Goal: Task Accomplishment & Management: Manage account settings

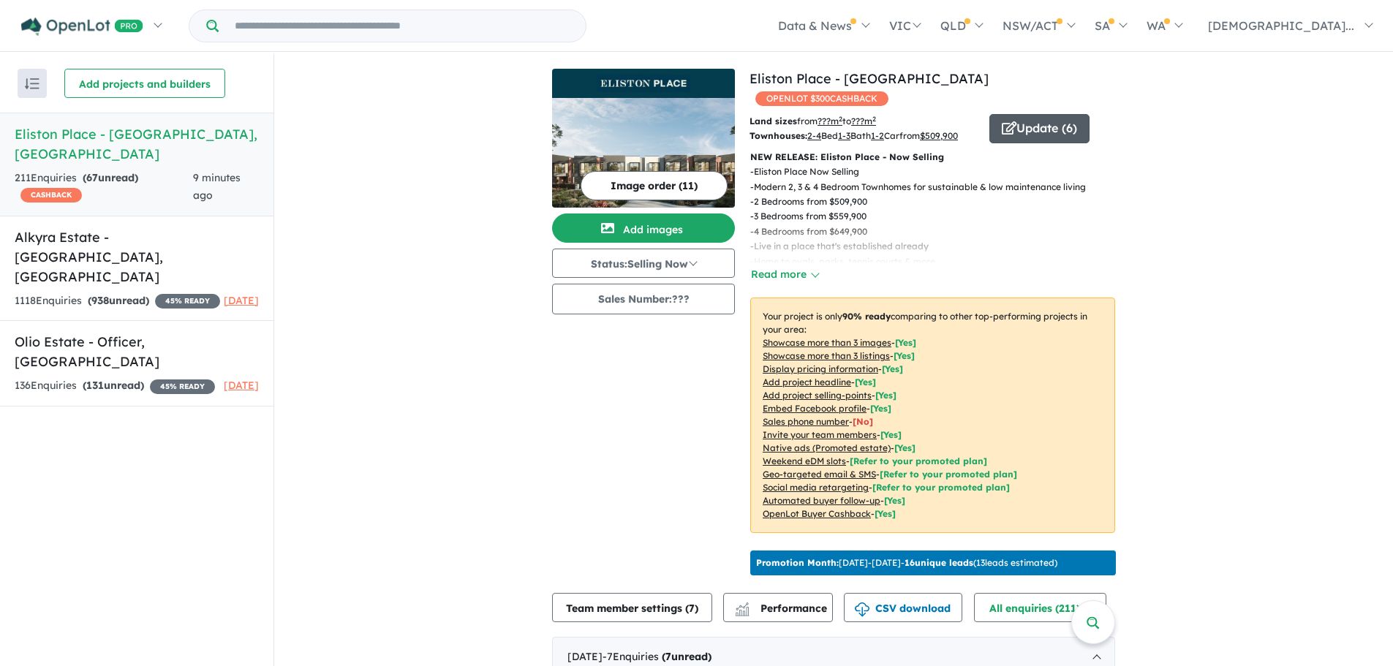
click at [1035, 114] on button "Update ( 6 )" at bounding box center [1040, 128] width 100 height 29
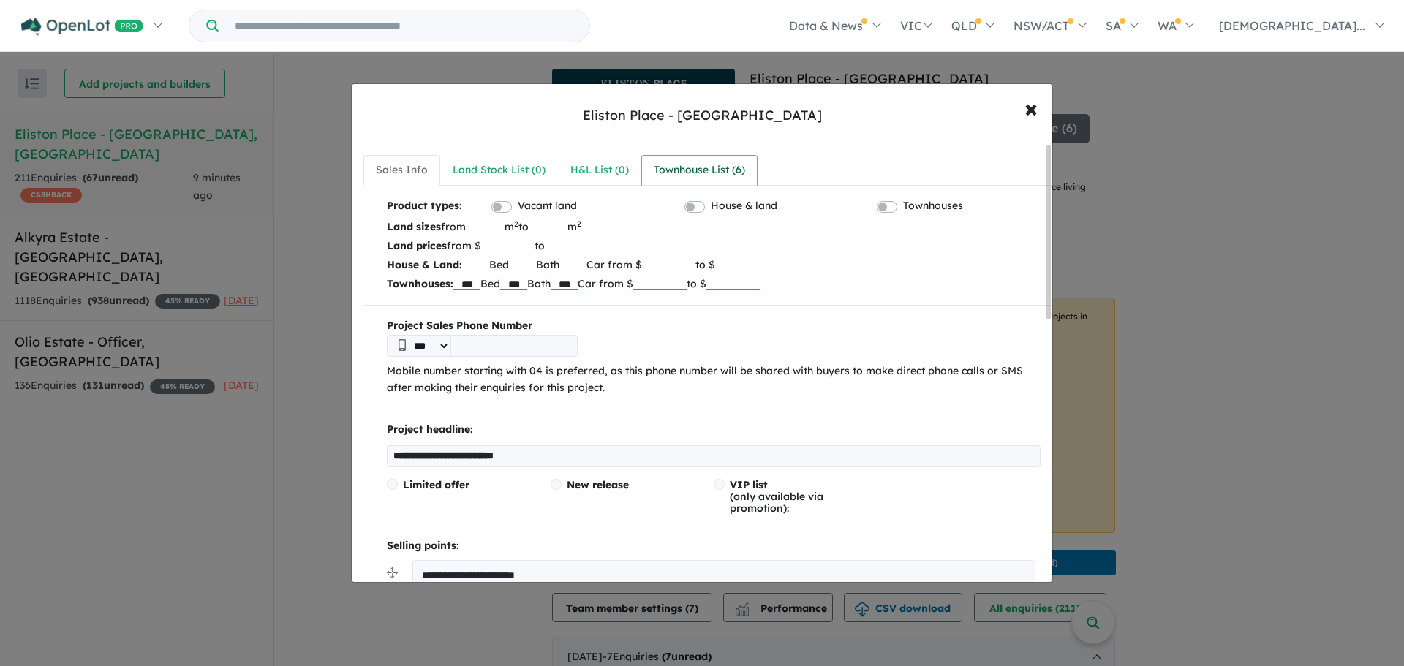
click at [723, 167] on div "Townhouse List ( 6 )" at bounding box center [699, 171] width 91 height 18
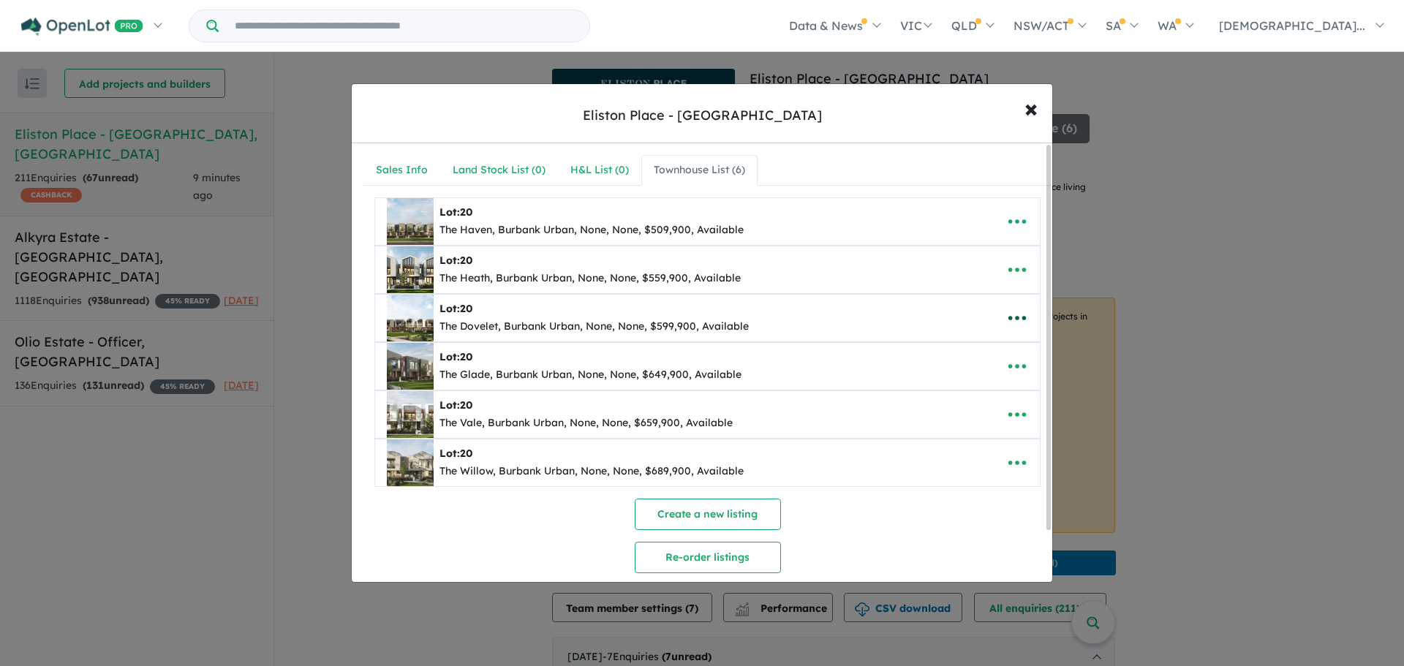
click at [1006, 315] on icon "button" at bounding box center [1017, 318] width 22 height 22
click at [988, 383] on link "Remove" at bounding box center [985, 388] width 108 height 34
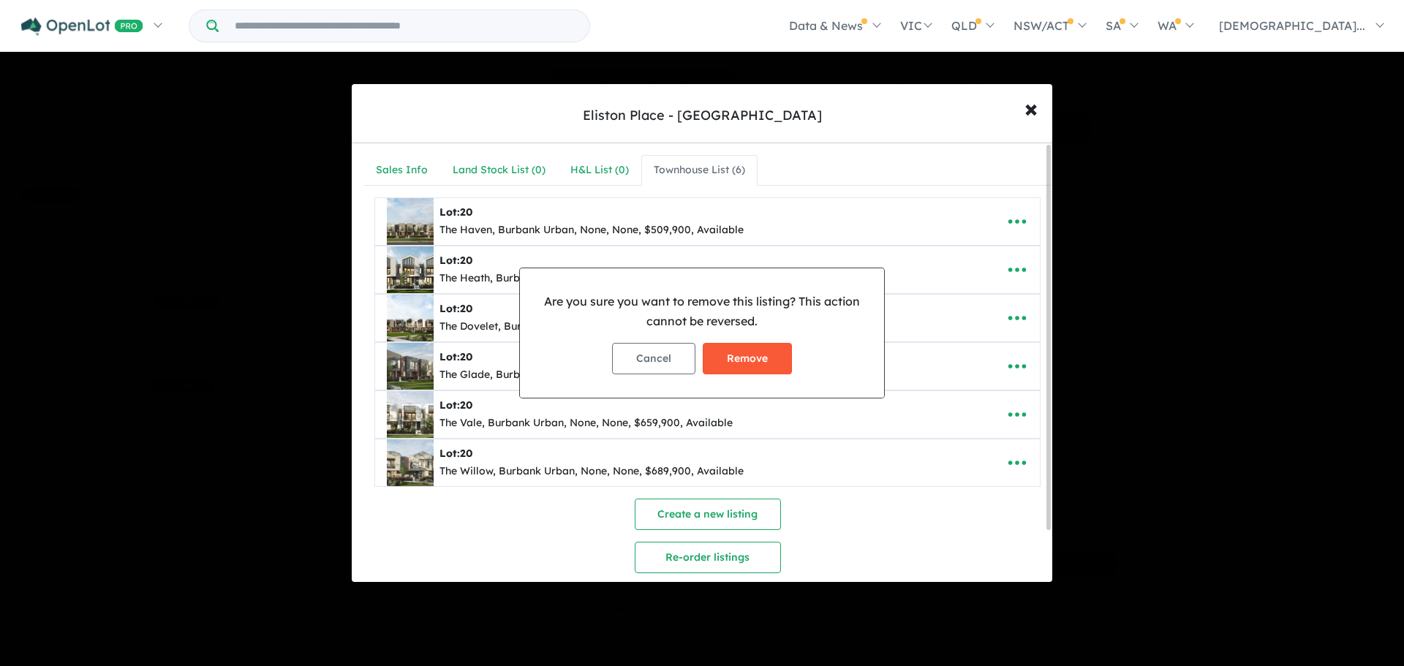
click at [757, 352] on button "Remove" at bounding box center [747, 358] width 89 height 31
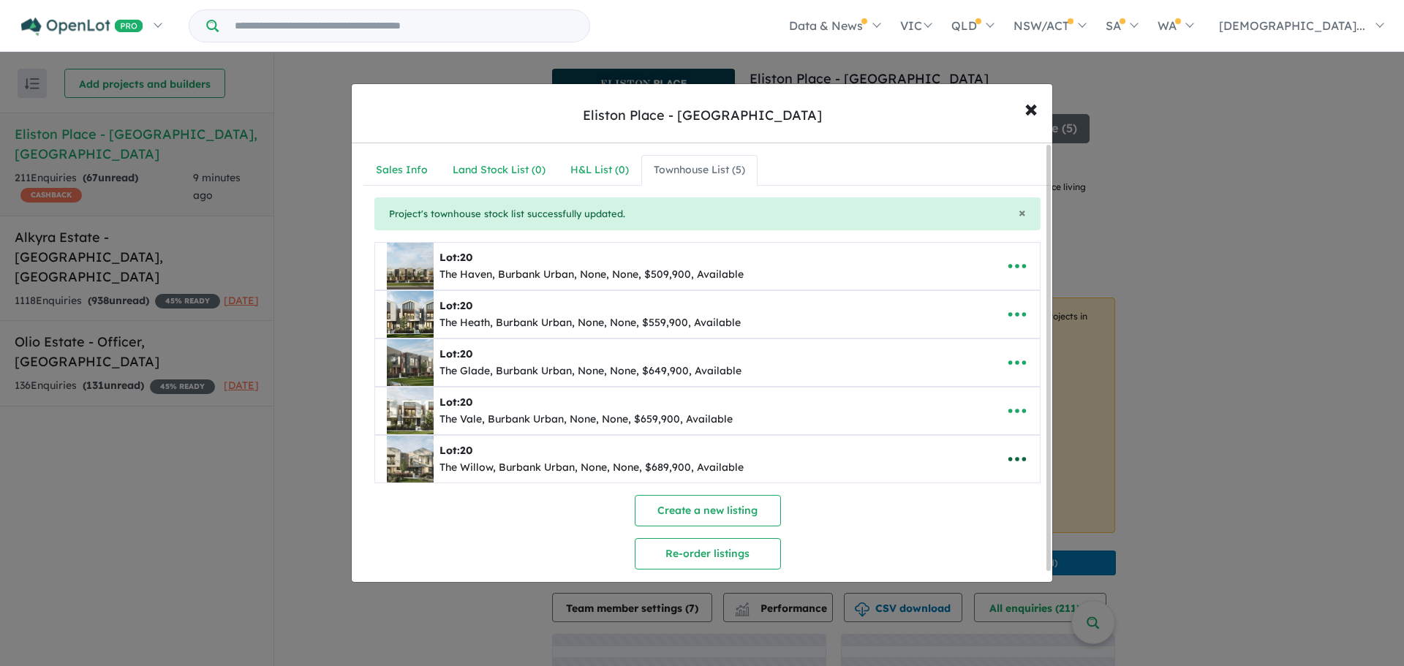
click at [1008, 456] on icon "button" at bounding box center [1017, 459] width 22 height 22
click at [982, 525] on link "Remove" at bounding box center [985, 529] width 108 height 34
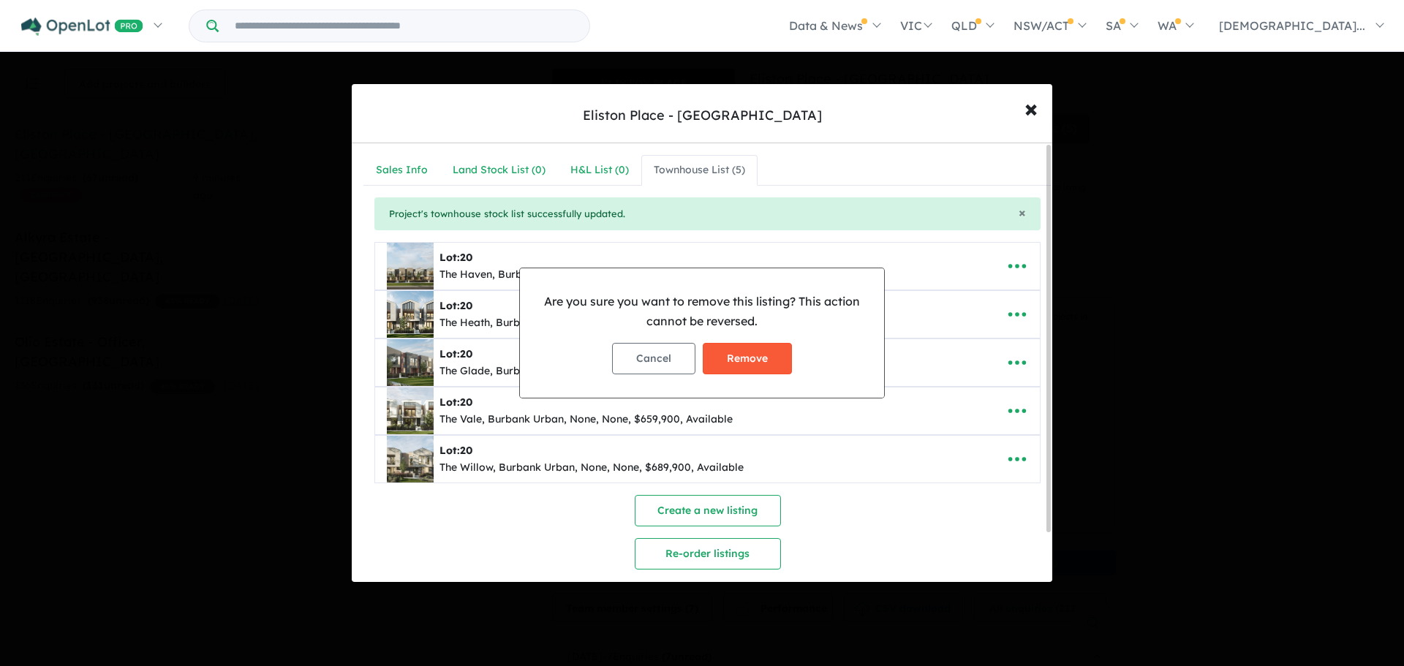
click at [764, 366] on button "Remove" at bounding box center [747, 358] width 89 height 31
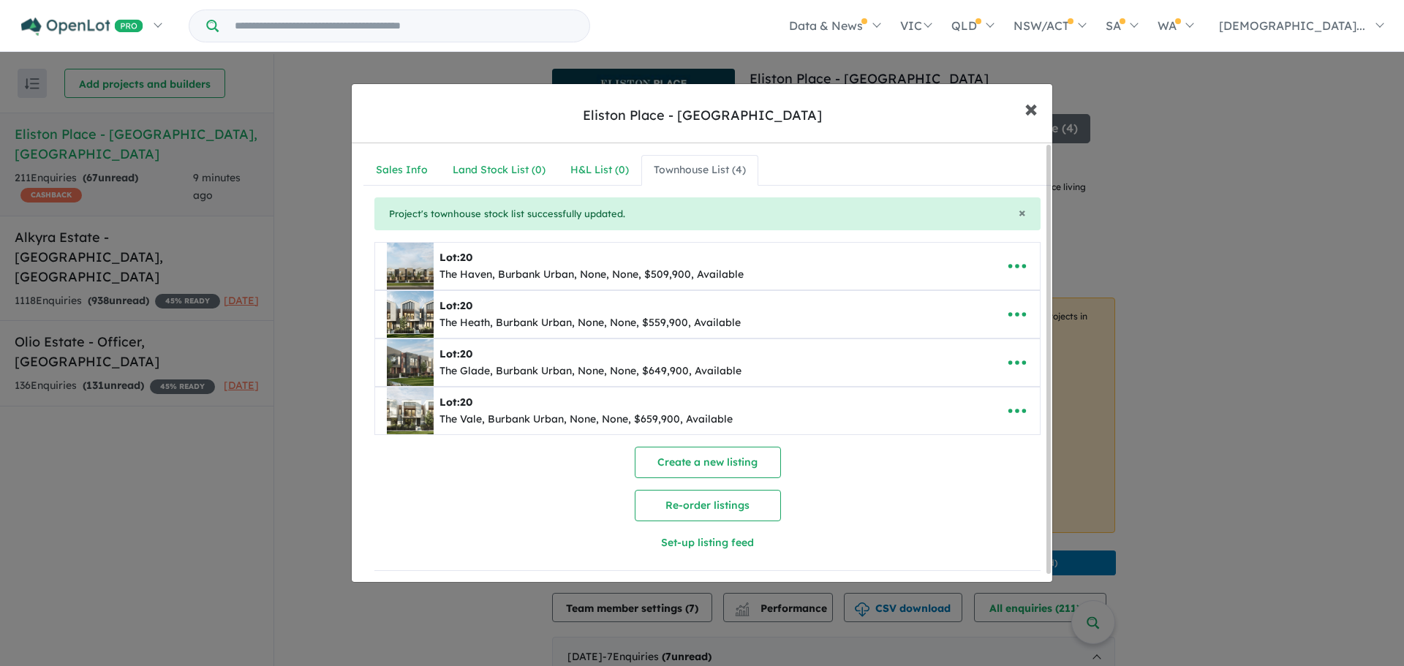
click at [1028, 109] on span "×" at bounding box center [1031, 107] width 13 height 31
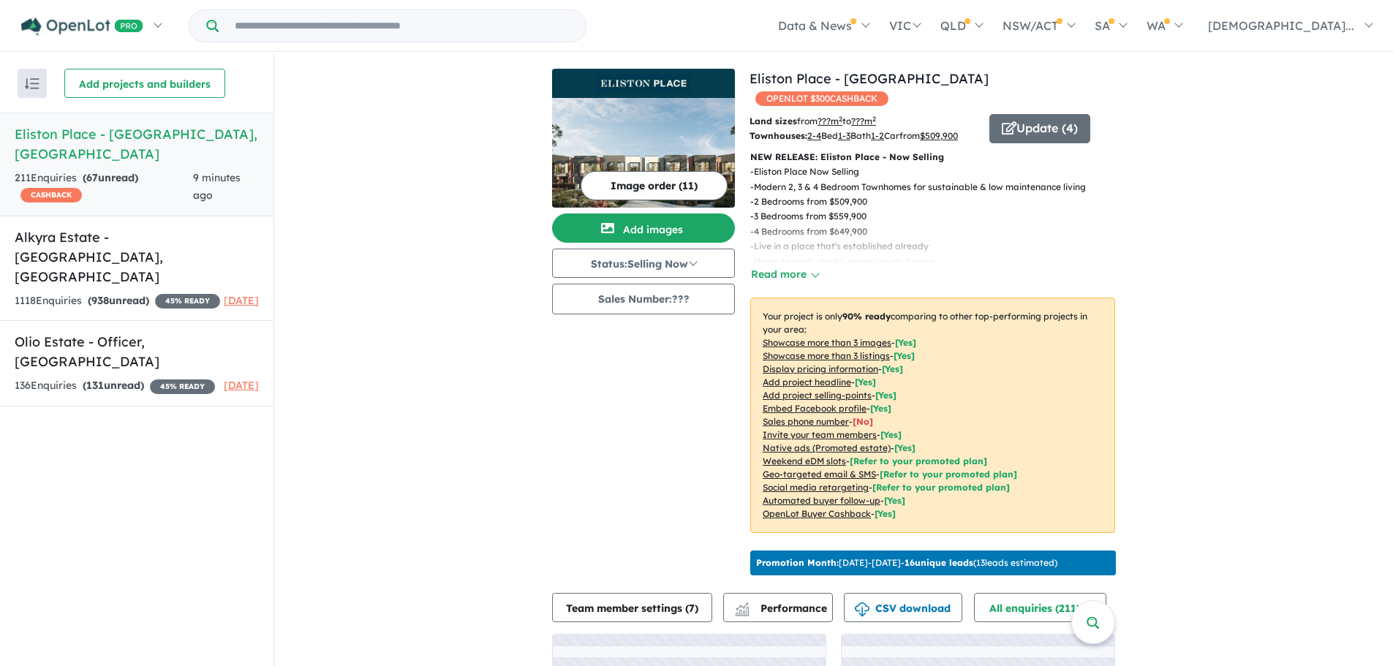
click at [493, 388] on div "View 3 projects in your account [GEOGRAPHIC_DATA] - [PERSON_NAME] OPENLOT $ 300…" at bounding box center [833, 434] width 1119 height 760
drag, startPoint x: 136, startPoint y: 421, endPoint x: 130, endPoint y: 429, distance: 9.4
click at [138, 422] on div "Recent enquiries first Most unread enquiries first Most enquiries first By name…" at bounding box center [137, 361] width 274 height 614
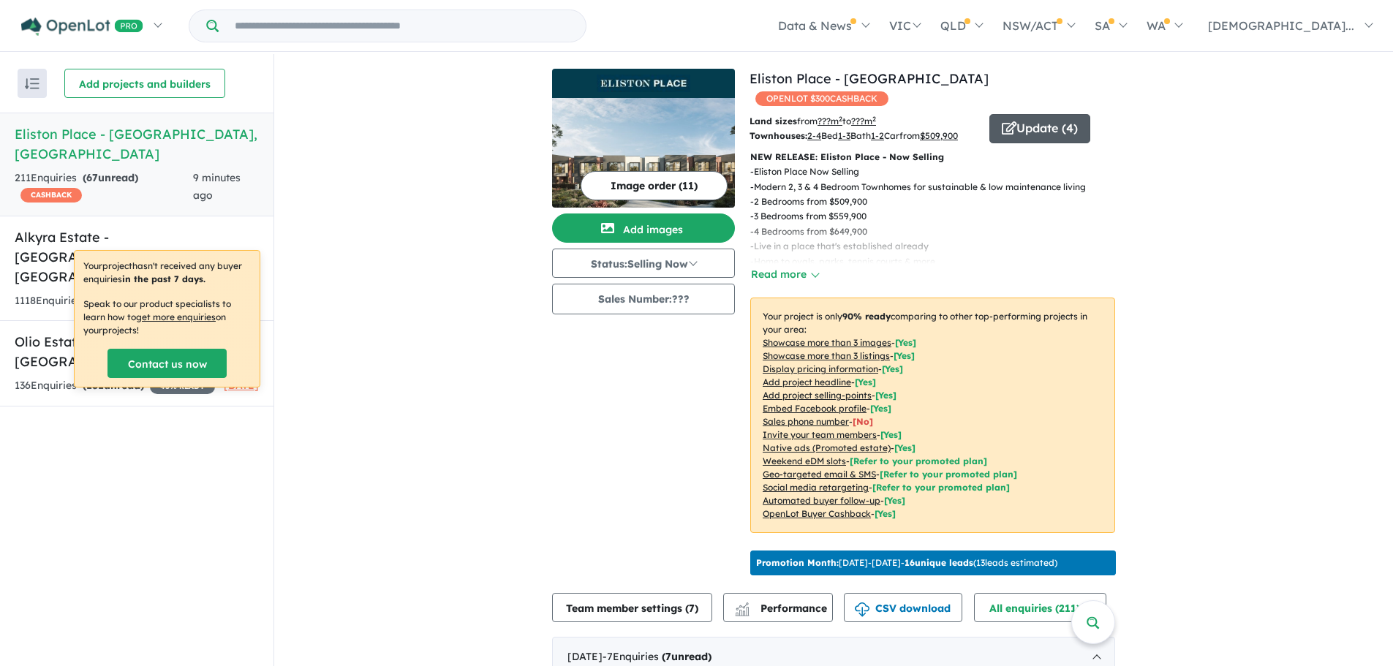
click at [1010, 121] on icon "button" at bounding box center [1009, 127] width 15 height 13
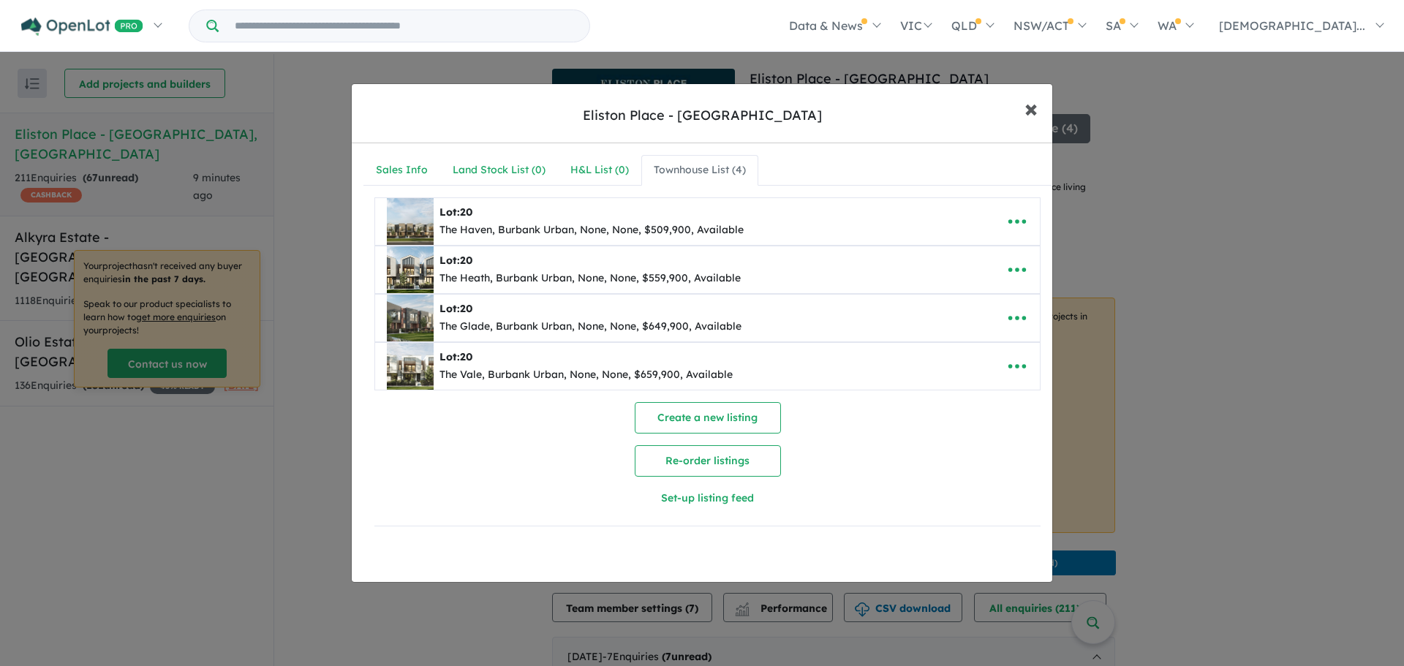
click at [1046, 114] on button "× Close" at bounding box center [1031, 107] width 42 height 39
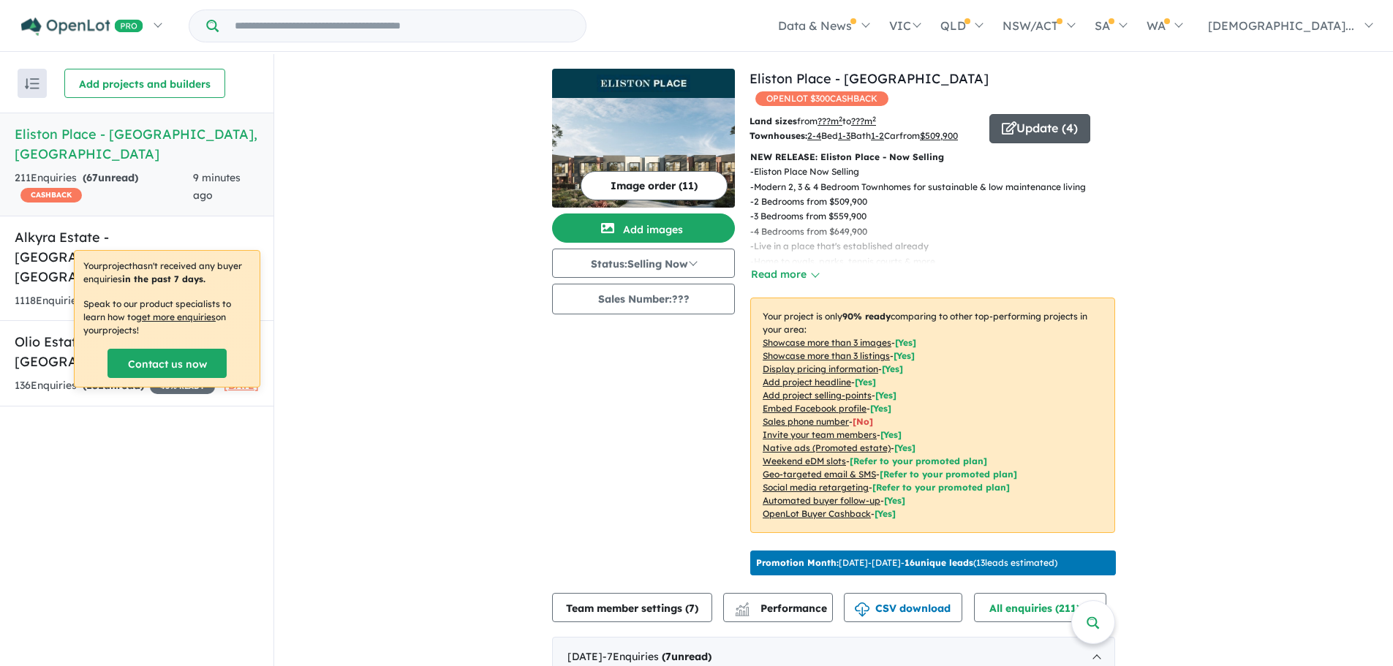
click at [1053, 115] on button "Update ( 4 )" at bounding box center [1040, 128] width 101 height 29
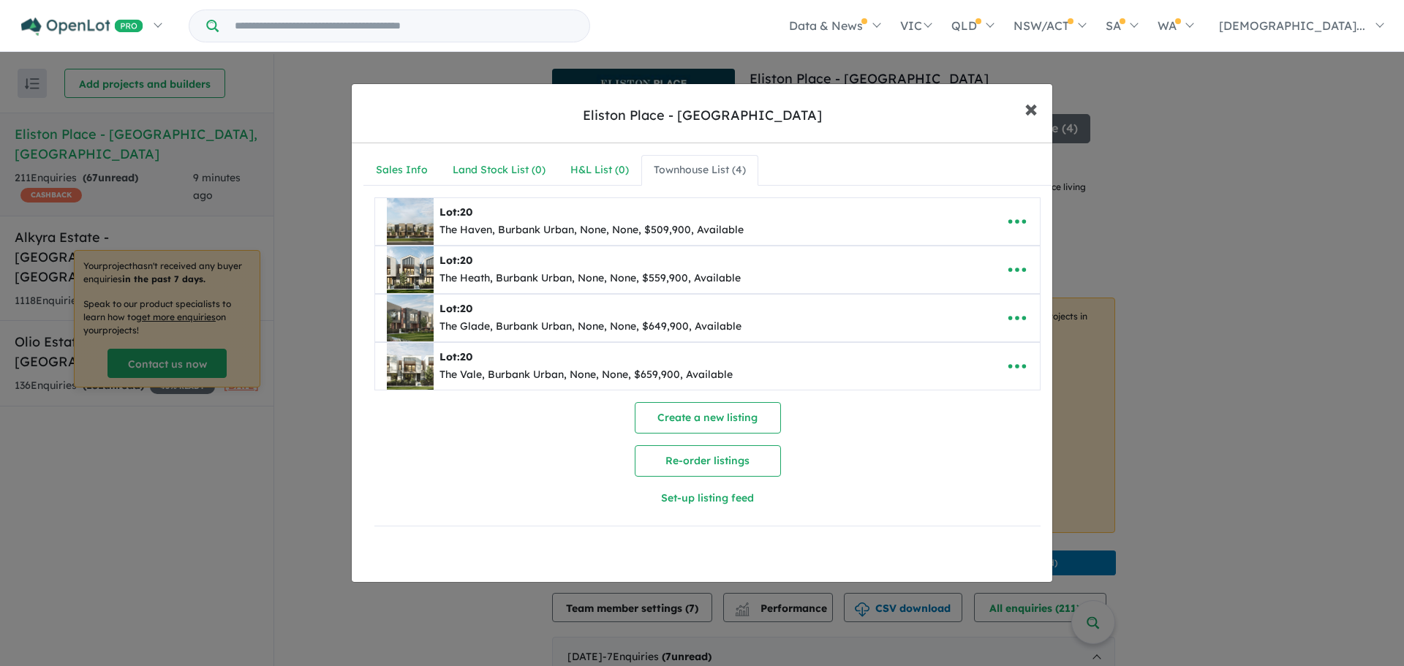
click at [1031, 114] on span "×" at bounding box center [1031, 107] width 13 height 31
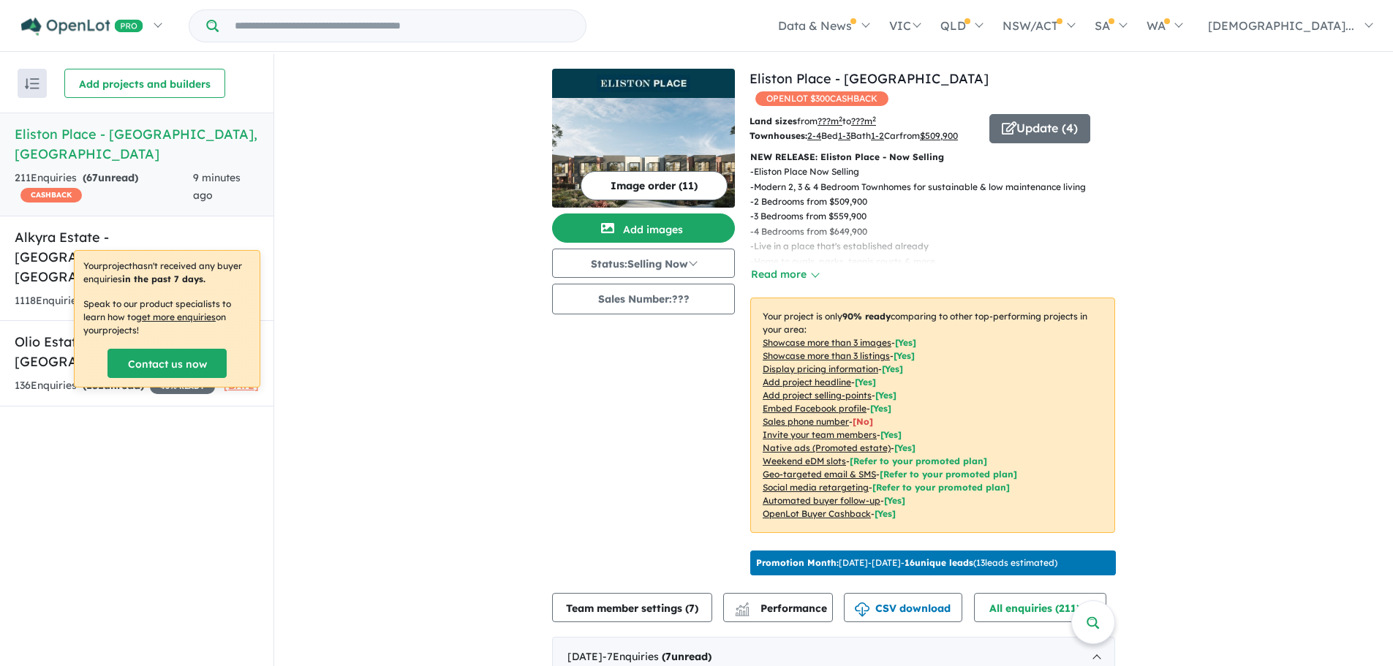
drag, startPoint x: 458, startPoint y: 77, endPoint x: 458, endPoint y: 56, distance: 20.5
